Goal: Task Accomplishment & Management: Use online tool/utility

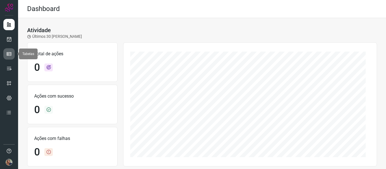
click at [7, 56] on icon at bounding box center [9, 54] width 6 height 6
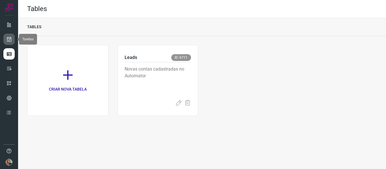
click at [5, 35] on link at bounding box center [8, 39] width 11 height 11
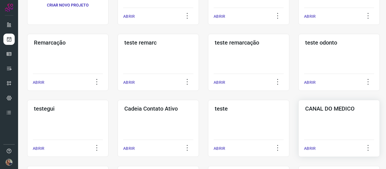
scroll to position [85, 0]
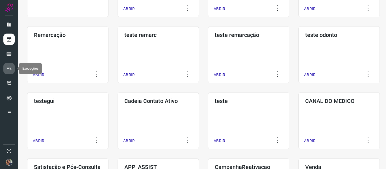
click at [8, 68] on icon at bounding box center [9, 69] width 6 height 6
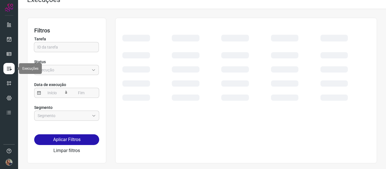
scroll to position [9, 0]
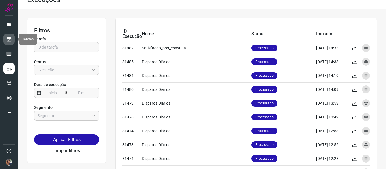
click at [8, 40] on icon at bounding box center [9, 39] width 6 height 6
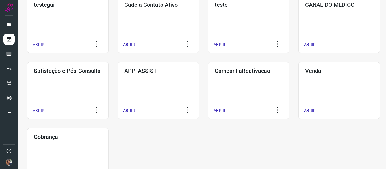
scroll to position [155, 0]
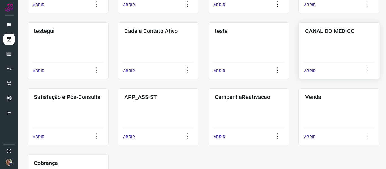
click at [310, 69] on p "ABRIR" at bounding box center [310, 71] width 12 height 6
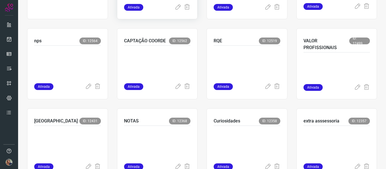
scroll to position [98, 0]
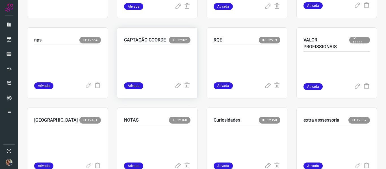
click at [137, 42] on p "CAPTAÇÃO COORDE" at bounding box center [145, 40] width 42 height 7
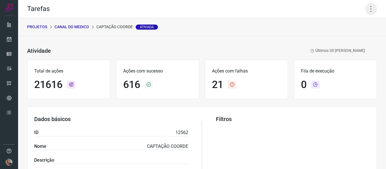
click at [365, 7] on icon at bounding box center [371, 9] width 12 height 12
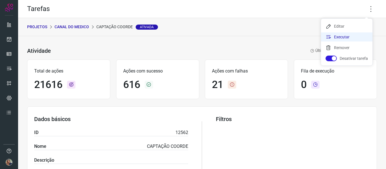
click at [341, 37] on li "Executar" at bounding box center [346, 36] width 51 height 9
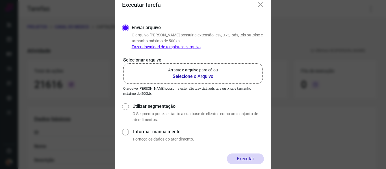
click at [193, 73] on p "Arraste o arquivo para cá ou" at bounding box center [193, 70] width 50 height 6
click at [0, 0] on input "Arraste o arquivo para cá ou Selecione o Arquivo" at bounding box center [0, 0] width 0 height 0
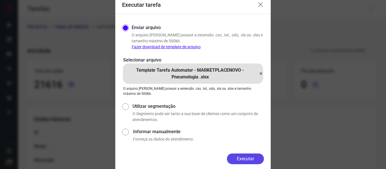
click at [239, 161] on button "Executar" at bounding box center [245, 159] width 37 height 11
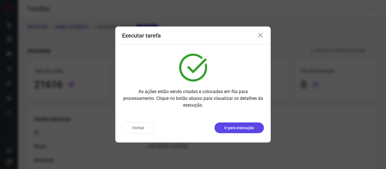
click at [232, 129] on p "Ir para execução" at bounding box center [239, 128] width 30 height 6
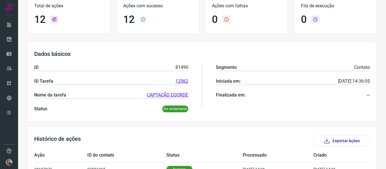
scroll to position [85, 0]
